Goal: Task Accomplishment & Management: Manage account settings

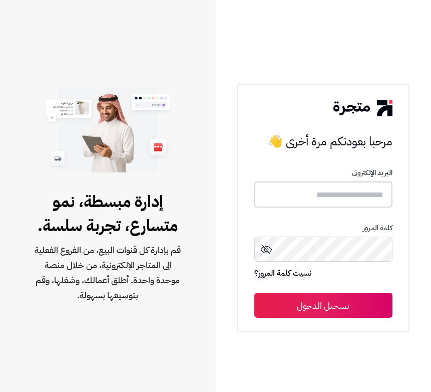
click at [353, 192] on input "text" at bounding box center [323, 194] width 138 height 27
type input "******"
click at [254, 293] on button "تسجيل الدخول" at bounding box center [323, 305] width 138 height 25
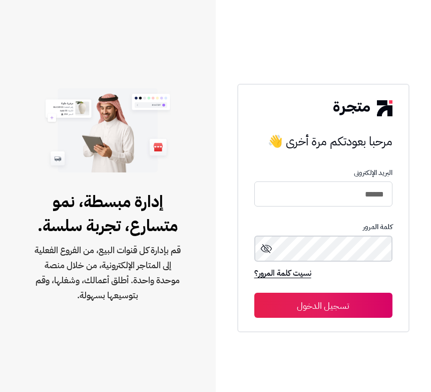
click at [254, 293] on button "تسجيل الدخول" at bounding box center [323, 305] width 138 height 25
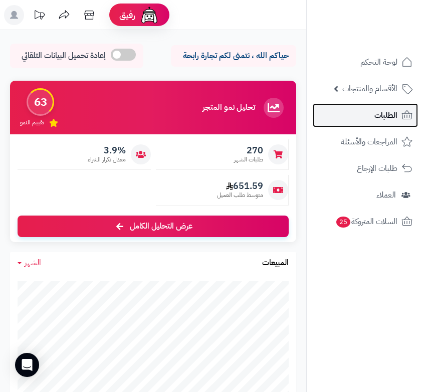
click at [374, 123] on link "الطلبات" at bounding box center [365, 115] width 105 height 24
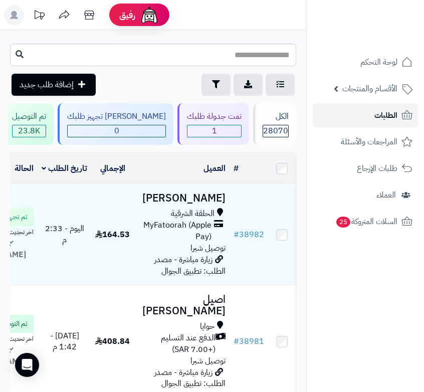
click at [381, 114] on span "الطلبات" at bounding box center [385, 115] width 23 height 14
click at [389, 108] on span "الطلبات" at bounding box center [385, 115] width 23 height 14
click at [373, 117] on link "الطلبات" at bounding box center [365, 115] width 105 height 24
